Goal: Check status: Check status

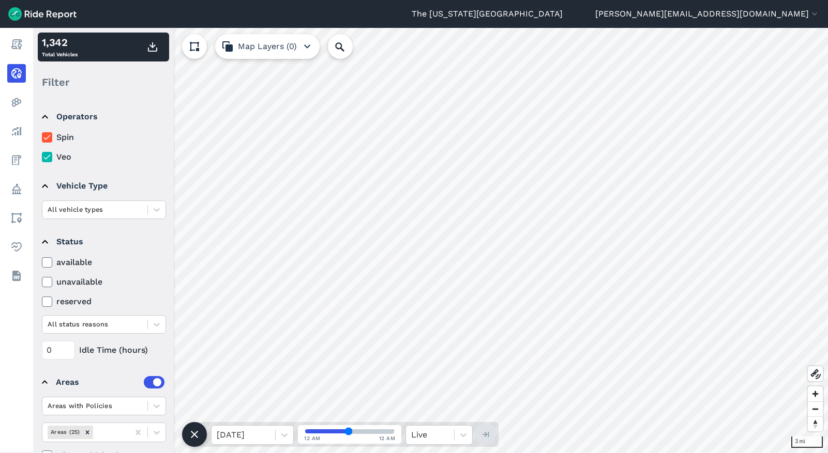
scroll to position [26, 0]
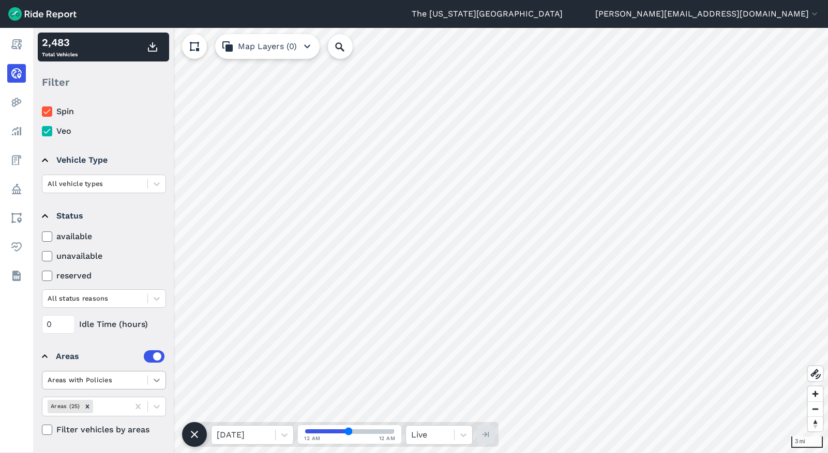
click at [159, 379] on icon at bounding box center [157, 380] width 10 height 10
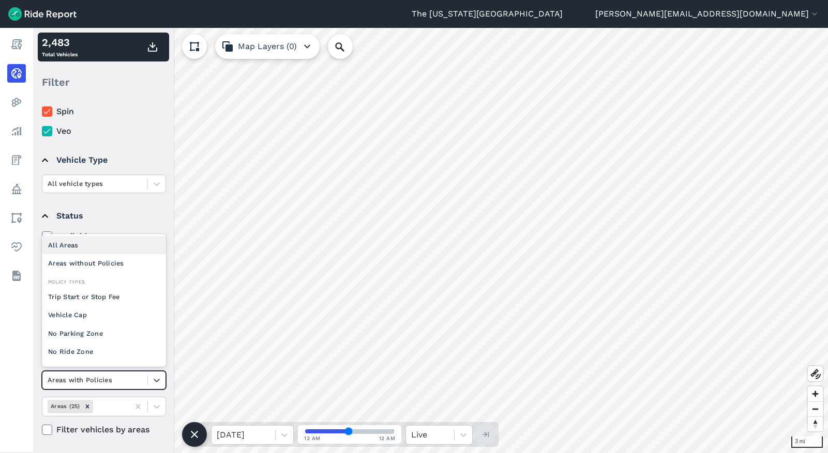
click at [96, 249] on div "All Areas" at bounding box center [104, 245] width 124 height 18
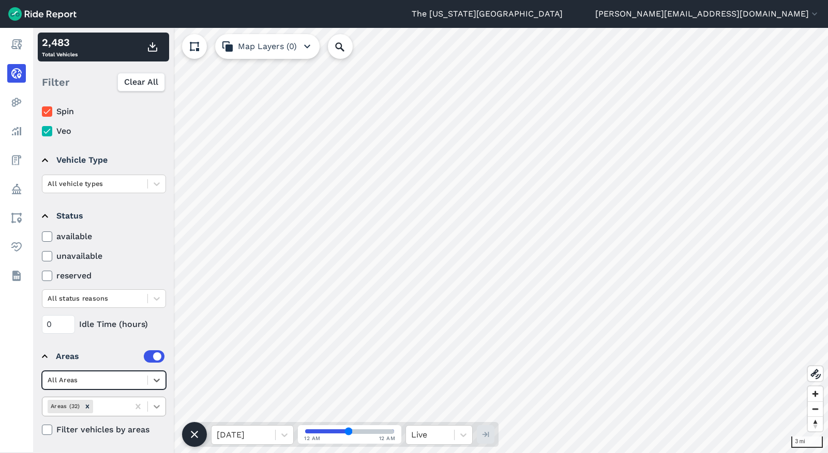
click at [155, 407] on icon at bounding box center [157, 407] width 10 height 10
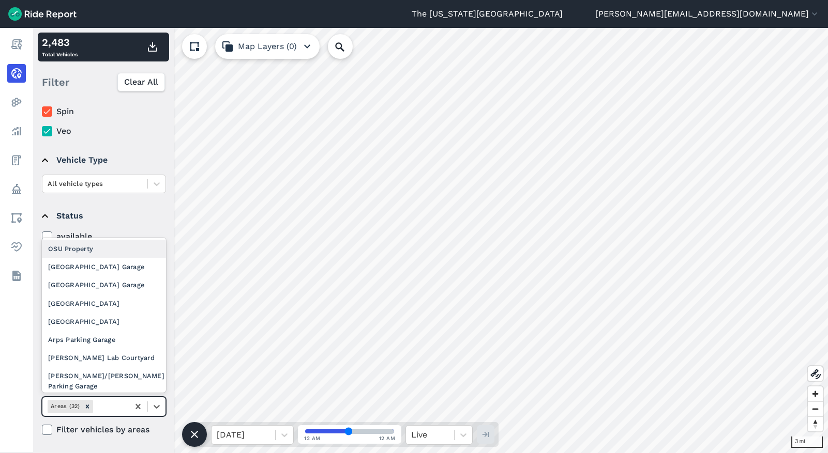
click at [107, 245] on div "OSU Property" at bounding box center [104, 249] width 124 height 18
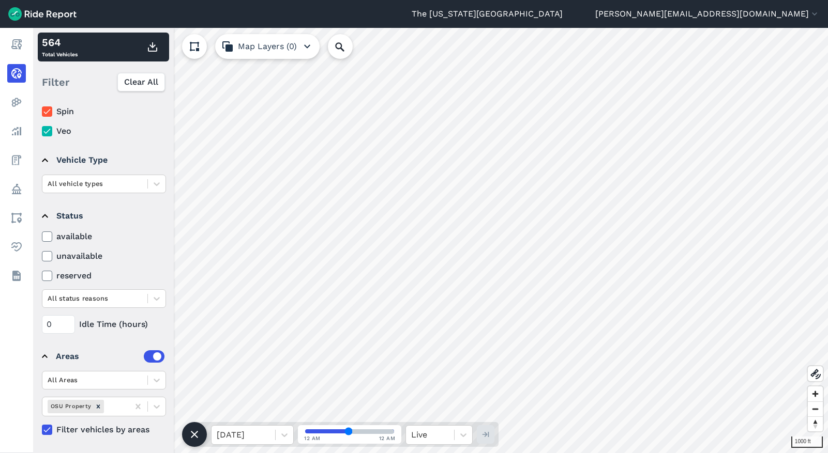
click at [48, 114] on icon at bounding box center [46, 112] width 9 height 10
click at [42, 112] on input "Spin" at bounding box center [42, 108] width 0 height 7
click at [48, 114] on icon at bounding box center [46, 112] width 9 height 10
click at [42, 112] on input "Spin" at bounding box center [42, 108] width 0 height 7
click at [47, 133] on icon at bounding box center [46, 131] width 9 height 10
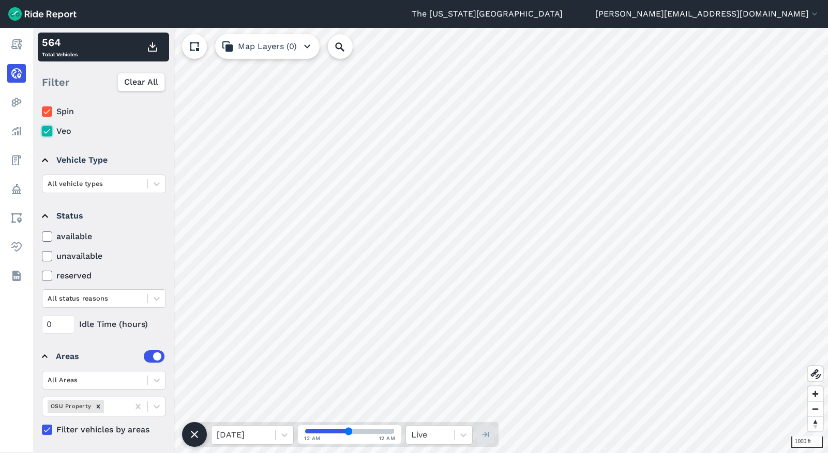
click at [42, 132] on input "Veo" at bounding box center [42, 128] width 0 height 7
click at [48, 133] on icon at bounding box center [46, 131] width 9 height 10
click at [42, 132] on input "Veo" at bounding box center [42, 128] width 0 height 7
